Goal: Information Seeking & Learning: Learn about a topic

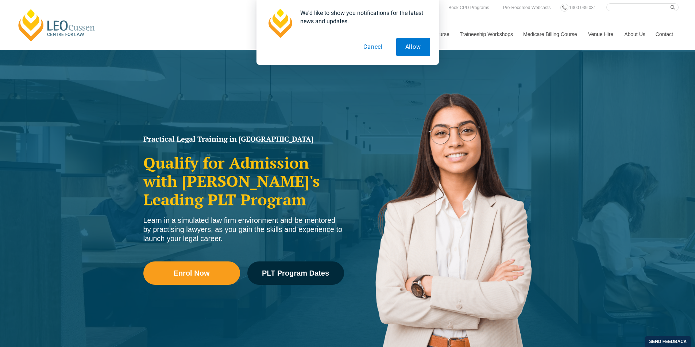
drag, startPoint x: 414, startPoint y: 48, endPoint x: 475, endPoint y: 41, distance: 61.0
click at [415, 48] on button "Allow" at bounding box center [413, 47] width 34 height 18
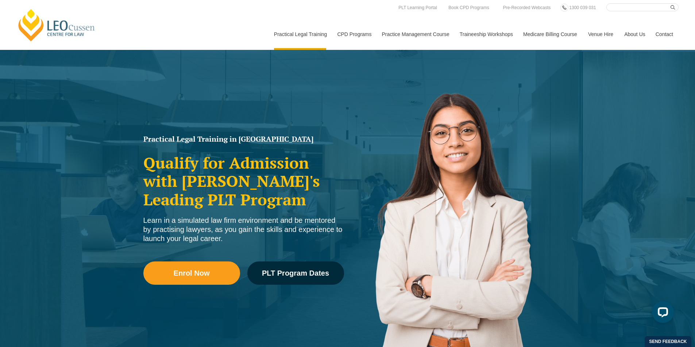
click at [665, 37] on link "Contact" at bounding box center [664, 34] width 28 height 31
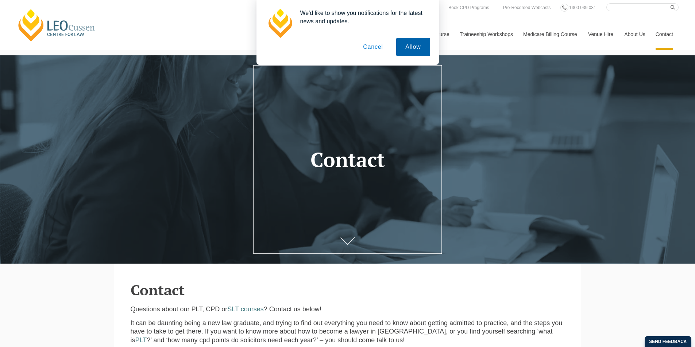
click at [411, 48] on button "Allow" at bounding box center [413, 47] width 34 height 18
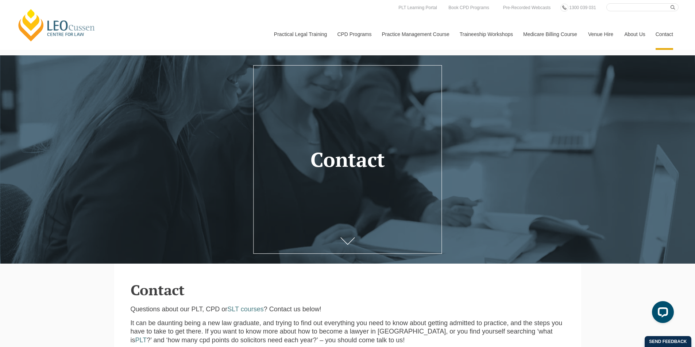
click at [623, 8] on input "Search here" at bounding box center [642, 7] width 72 height 8
type input "employment lawe"
click at [670, 3] on button "submit" at bounding box center [674, 7] width 8 height 8
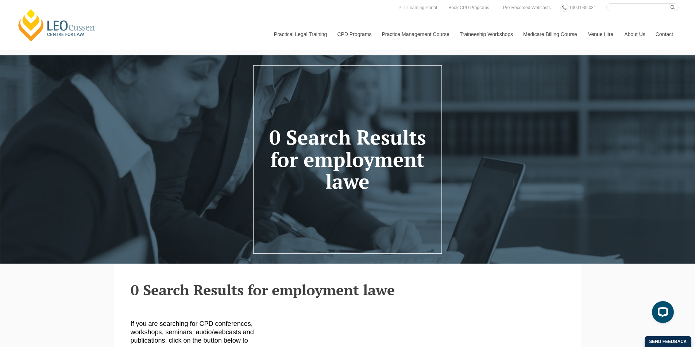
click at [614, 5] on input "Search here" at bounding box center [642, 7] width 72 height 8
type input "employment law"
click at [670, 3] on button "submit" at bounding box center [674, 7] width 8 height 8
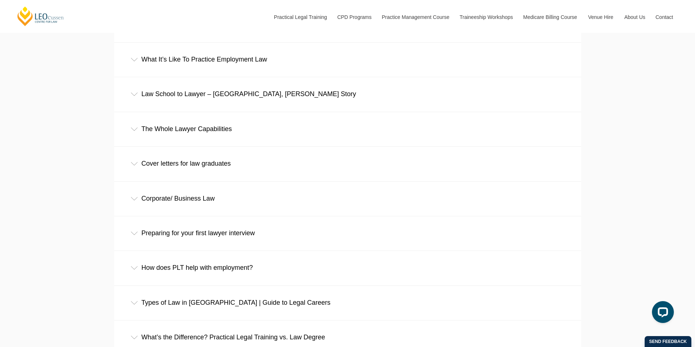
scroll to position [255, 0]
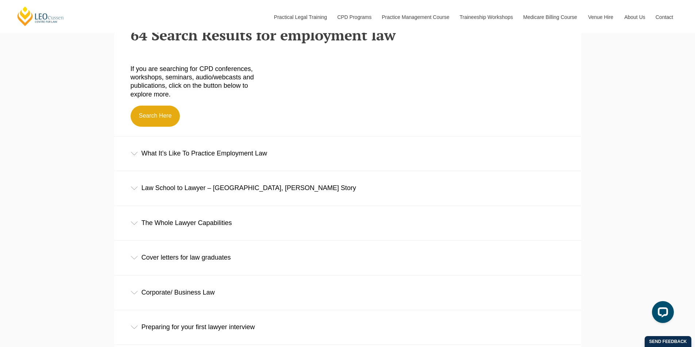
drag, startPoint x: 135, startPoint y: 159, endPoint x: 136, endPoint y: 152, distance: 7.4
click at [135, 159] on div "What It’s Like To Practice Employment Law" at bounding box center [347, 154] width 467 height 34
